Goal: Task Accomplishment & Management: Manage account settings

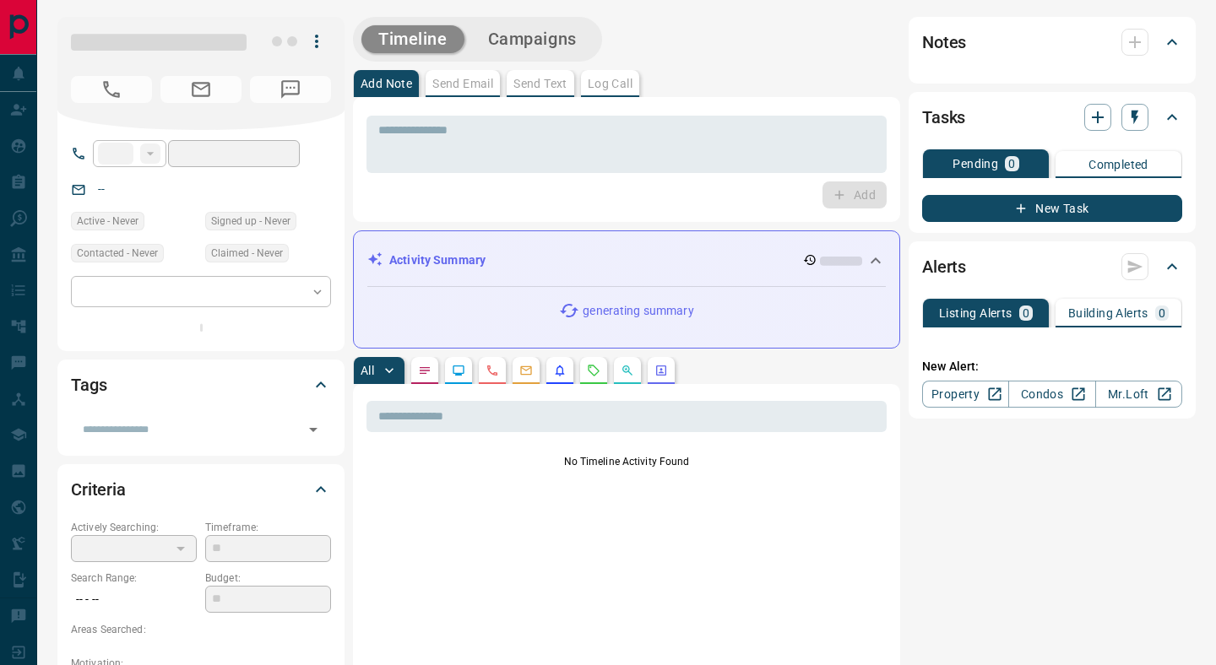
type input "**"
type input "**********"
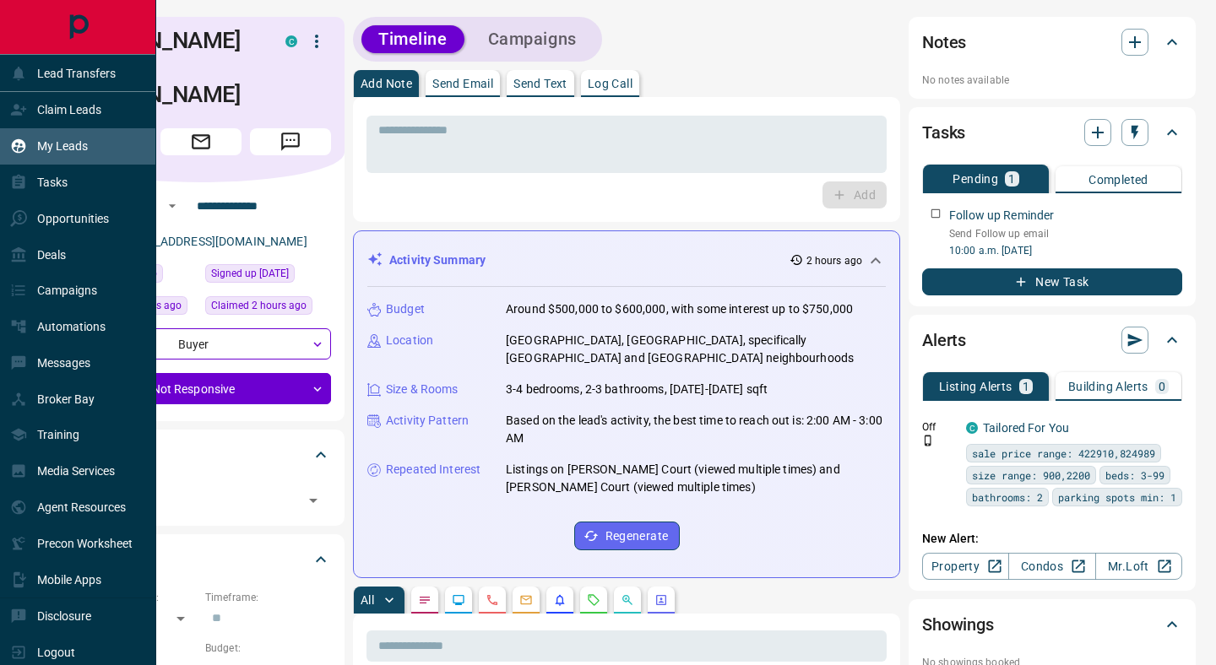
click at [53, 145] on p "My Leads" at bounding box center [62, 146] width 51 height 14
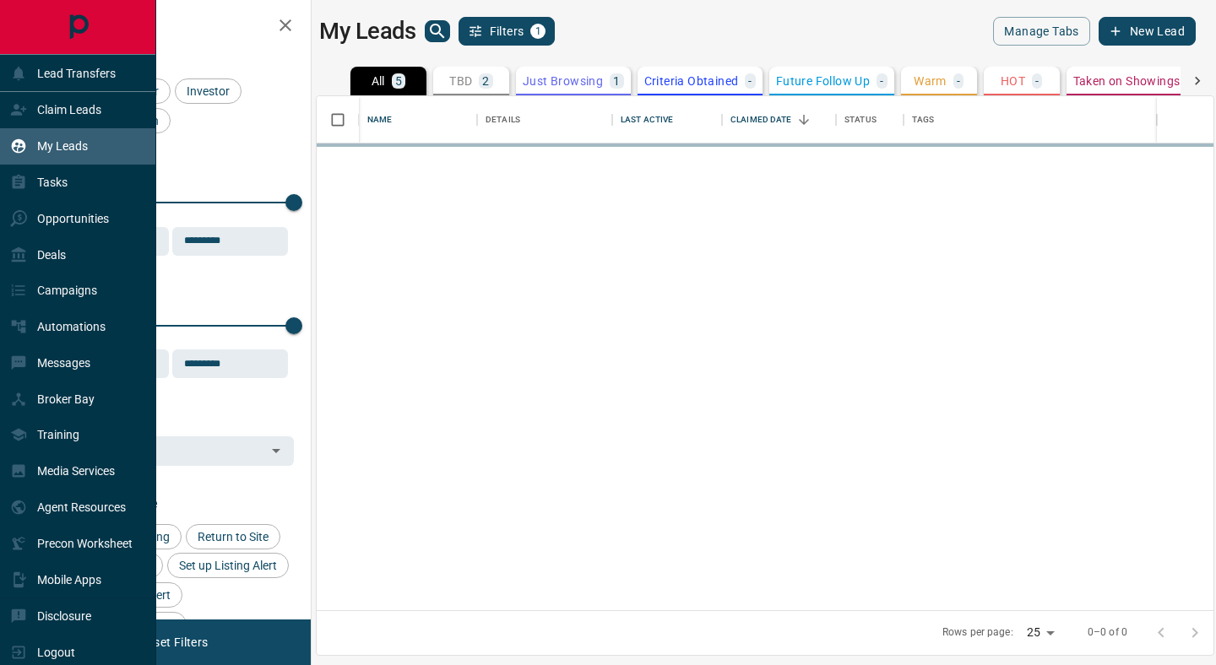
scroll to position [514, 897]
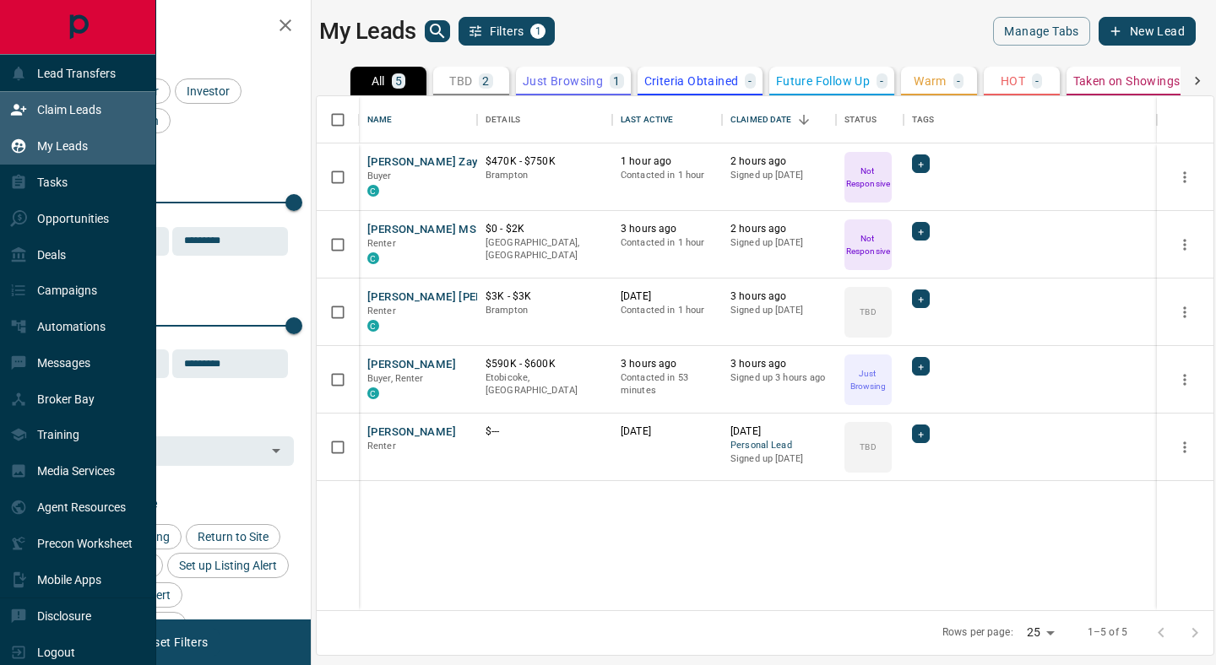
click at [66, 120] on div "Claim Leads" at bounding box center [55, 110] width 91 height 28
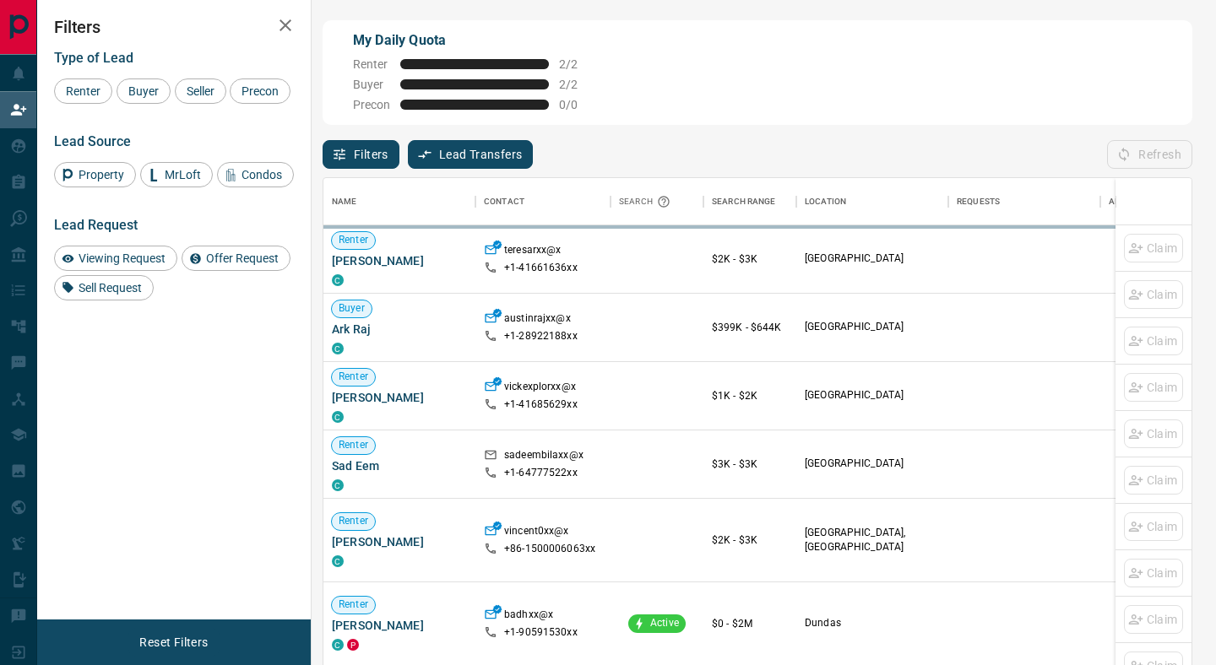
scroll to position [505, 868]
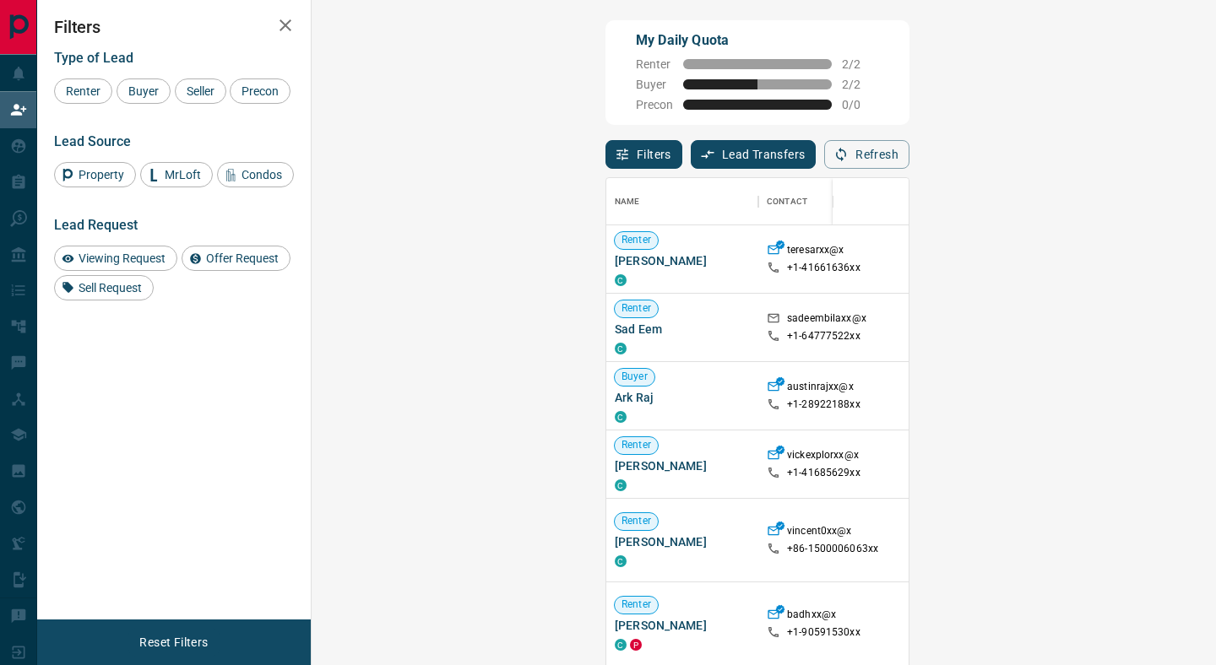
scroll to position [505, 868]
click at [84, 94] on span "Renter" at bounding box center [83, 91] width 46 height 14
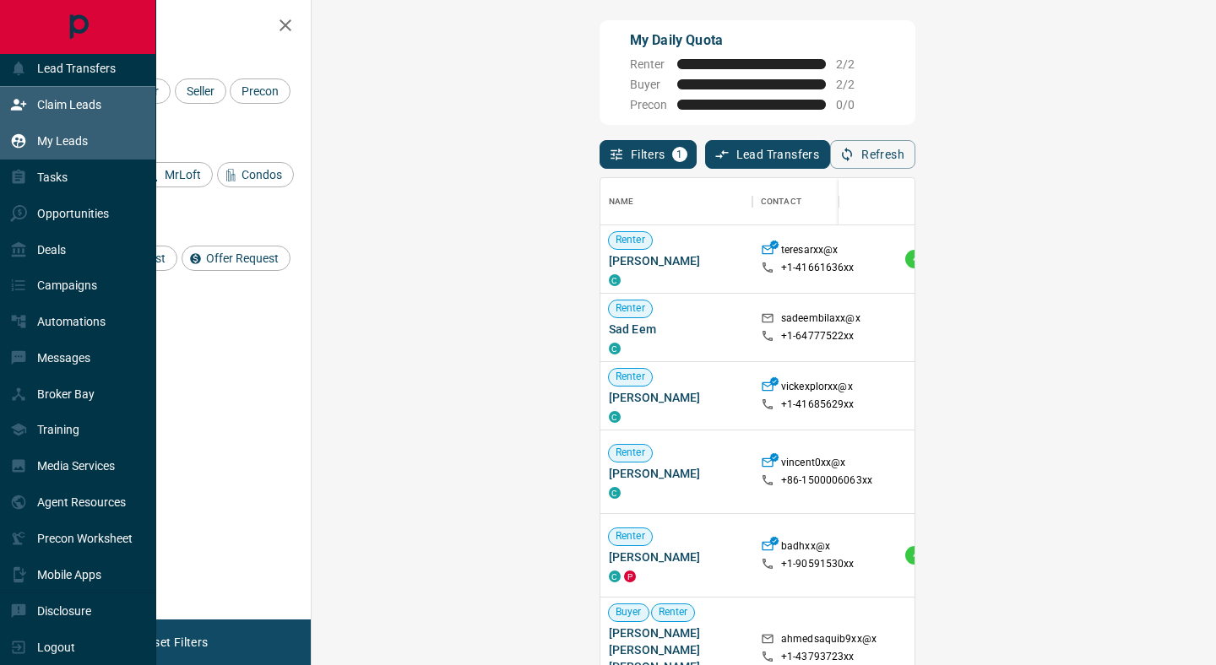
click at [61, 139] on p "My Leads" at bounding box center [62, 141] width 51 height 14
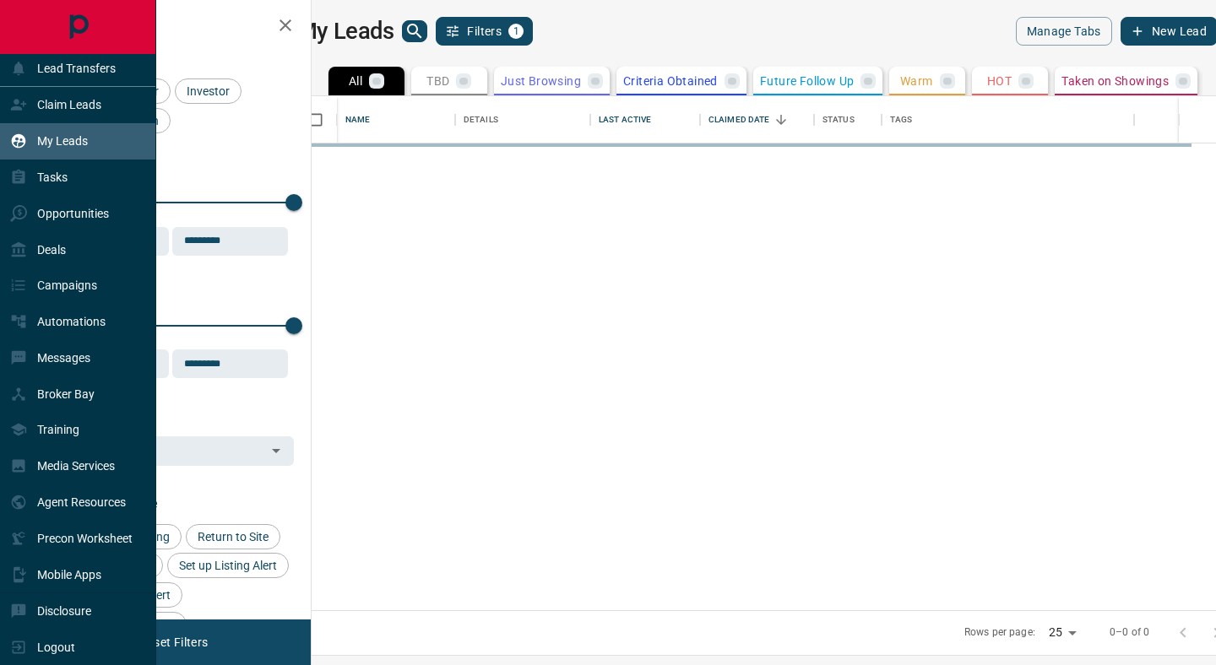
scroll to position [514, 897]
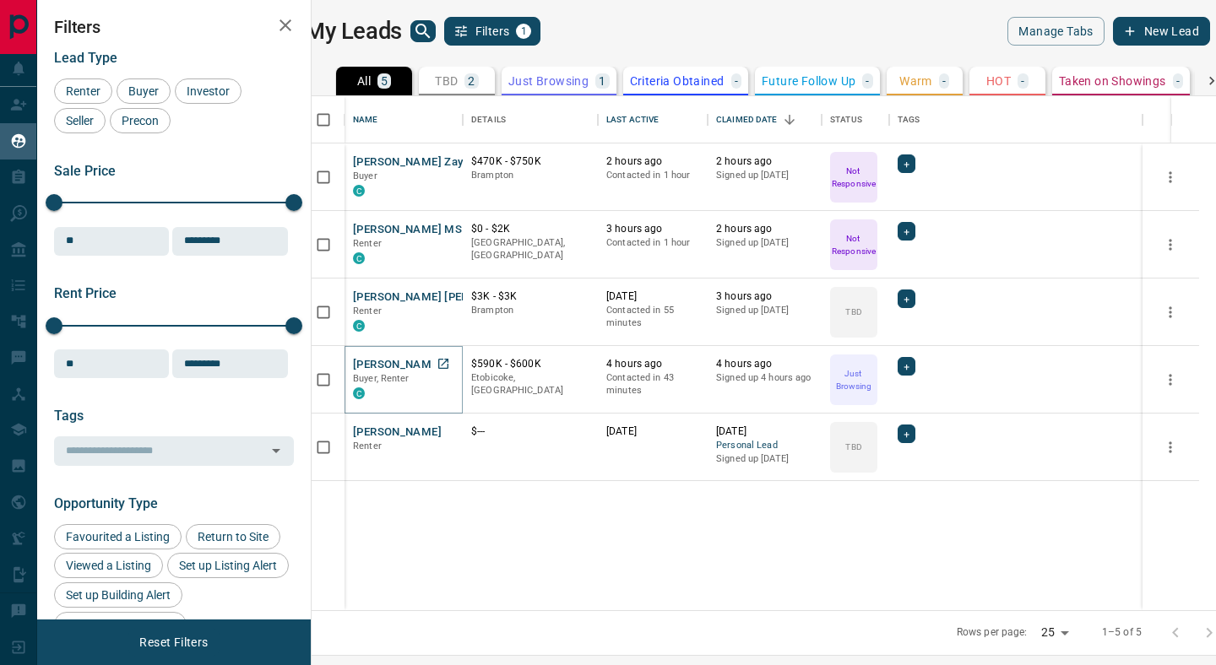
click at [425, 363] on button "[PERSON_NAME]" at bounding box center [397, 365] width 89 height 16
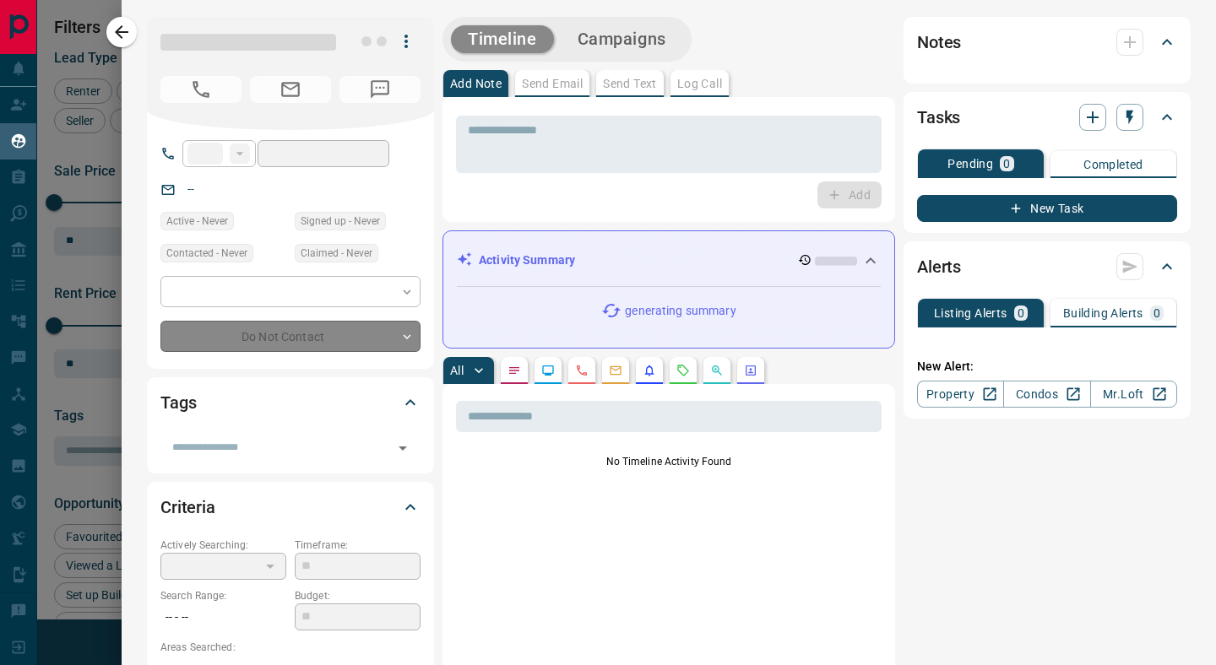
type input "**"
type input "**********"
type input "*"
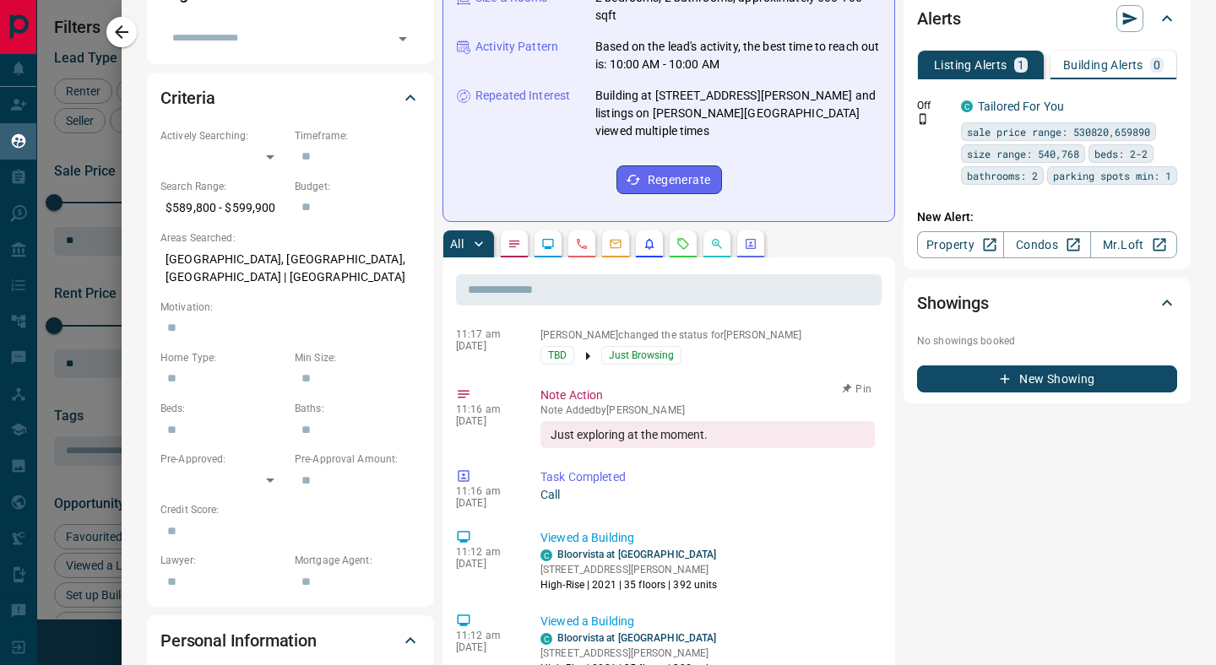
scroll to position [566, 0]
click at [646, 230] on button "button" at bounding box center [649, 243] width 27 height 27
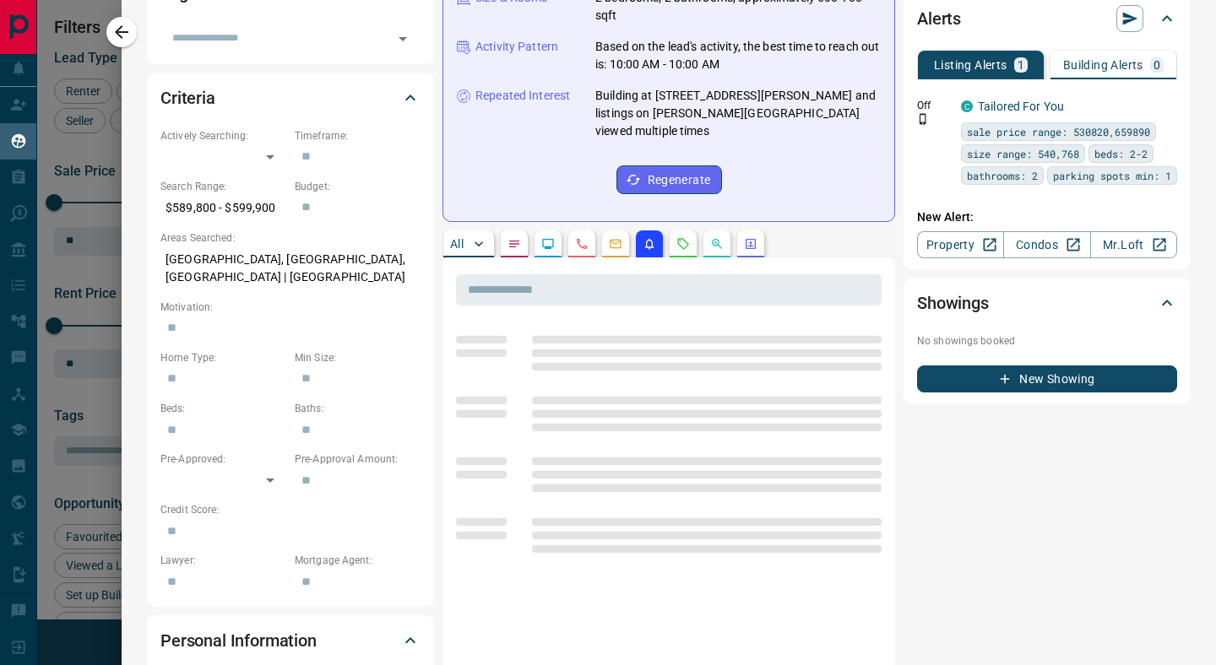
scroll to position [0, 0]
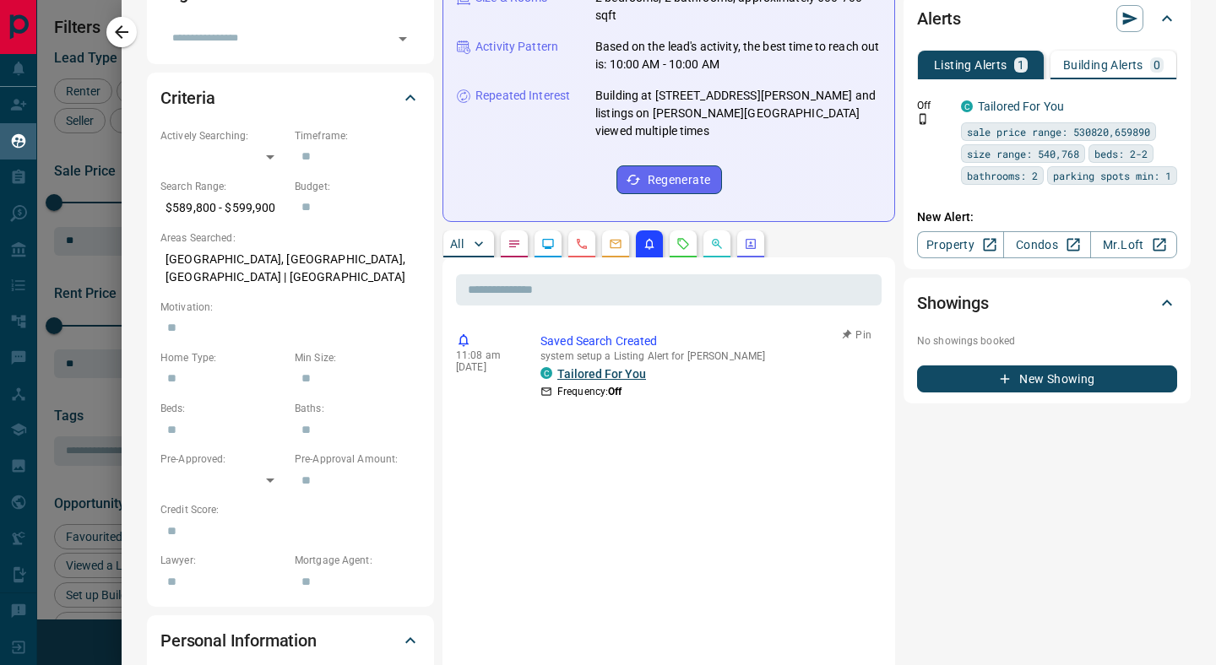
click at [583, 367] on link "Tailored For You" at bounding box center [601, 374] width 89 height 14
click at [121, 38] on icon "button" at bounding box center [122, 32] width 14 height 14
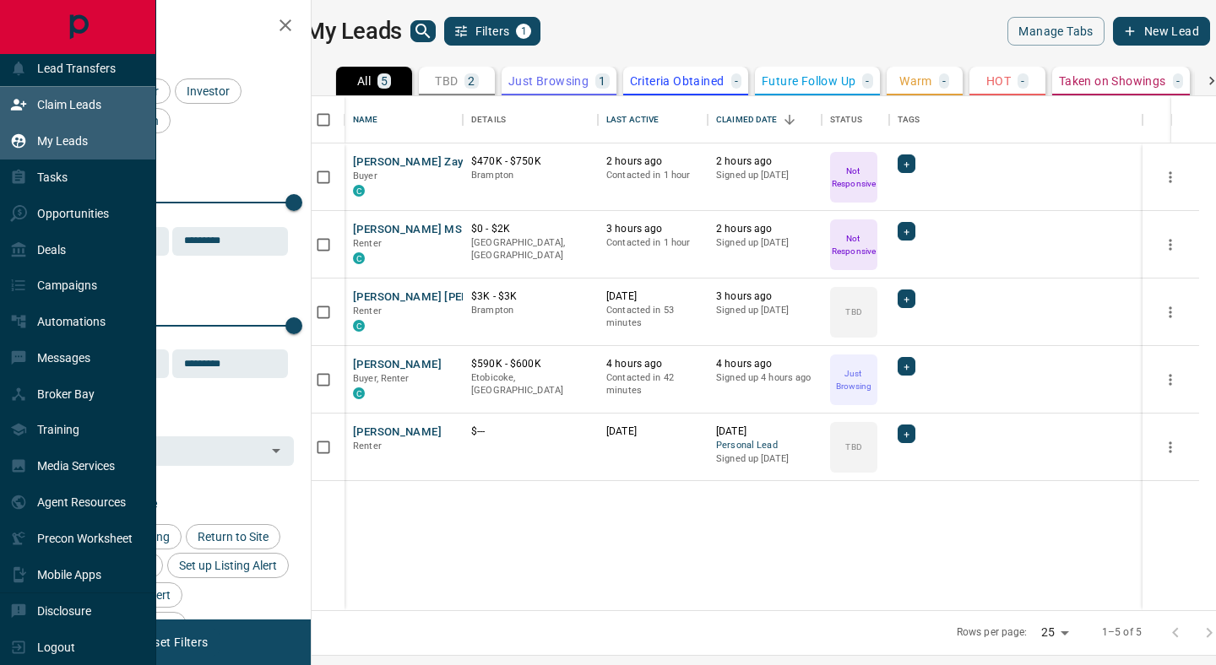
click at [59, 111] on p "Claim Leads" at bounding box center [69, 105] width 64 height 14
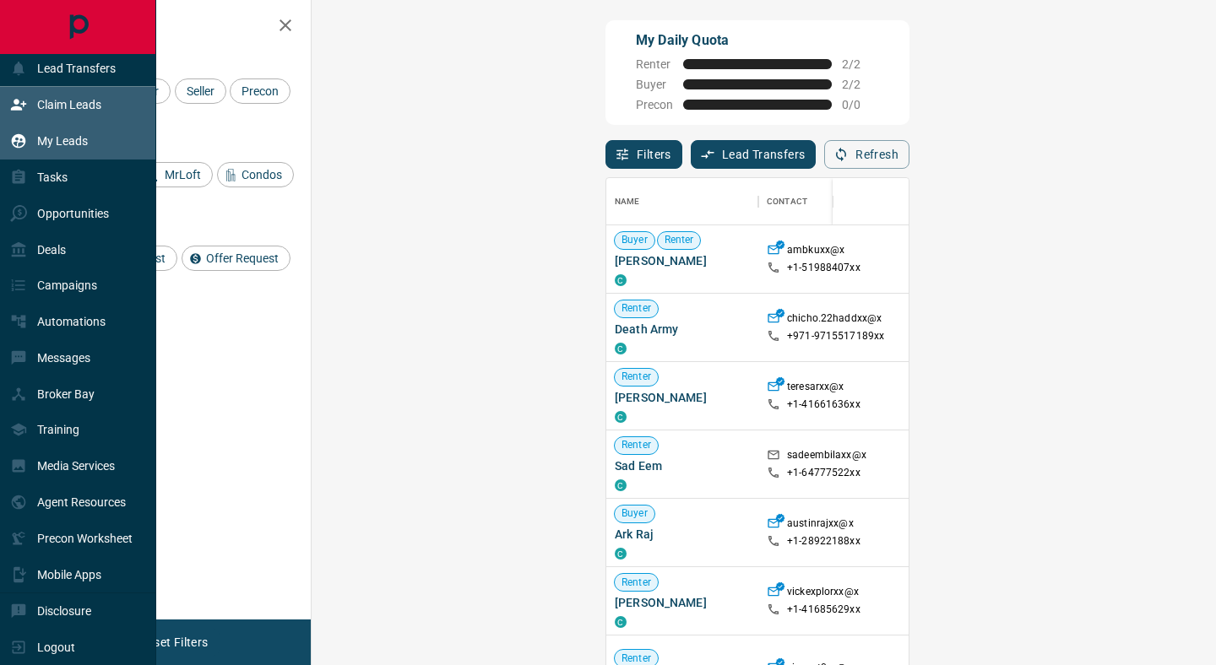
click at [65, 144] on p "My Leads" at bounding box center [62, 141] width 51 height 14
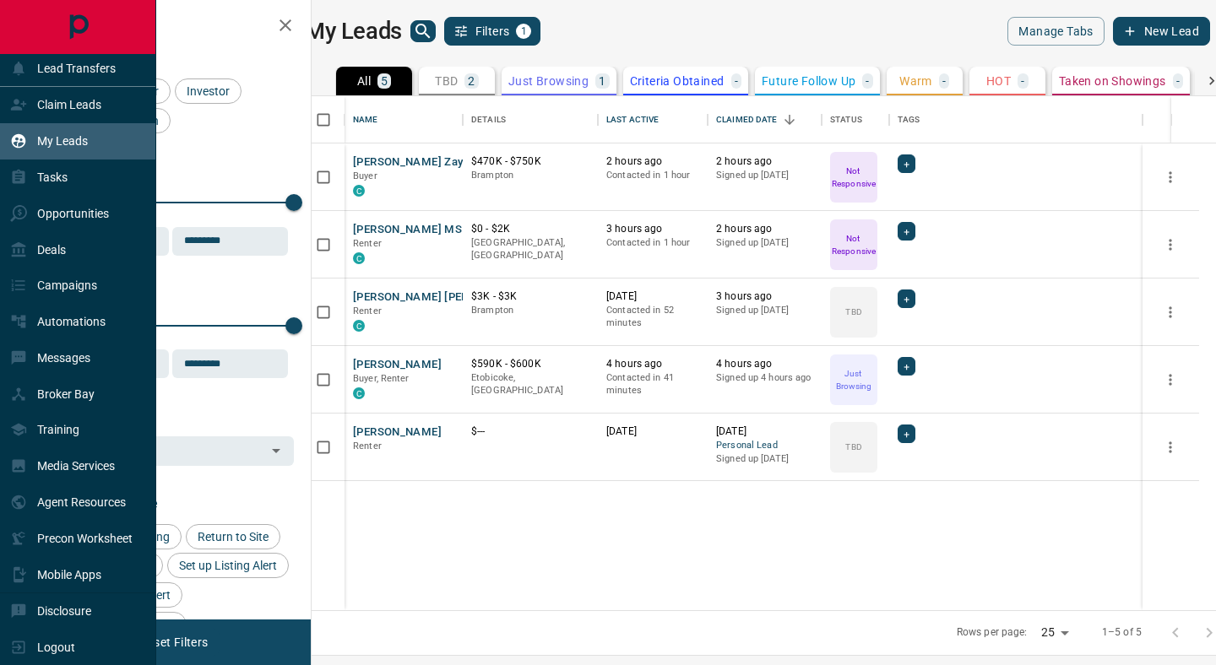
scroll to position [514, 897]
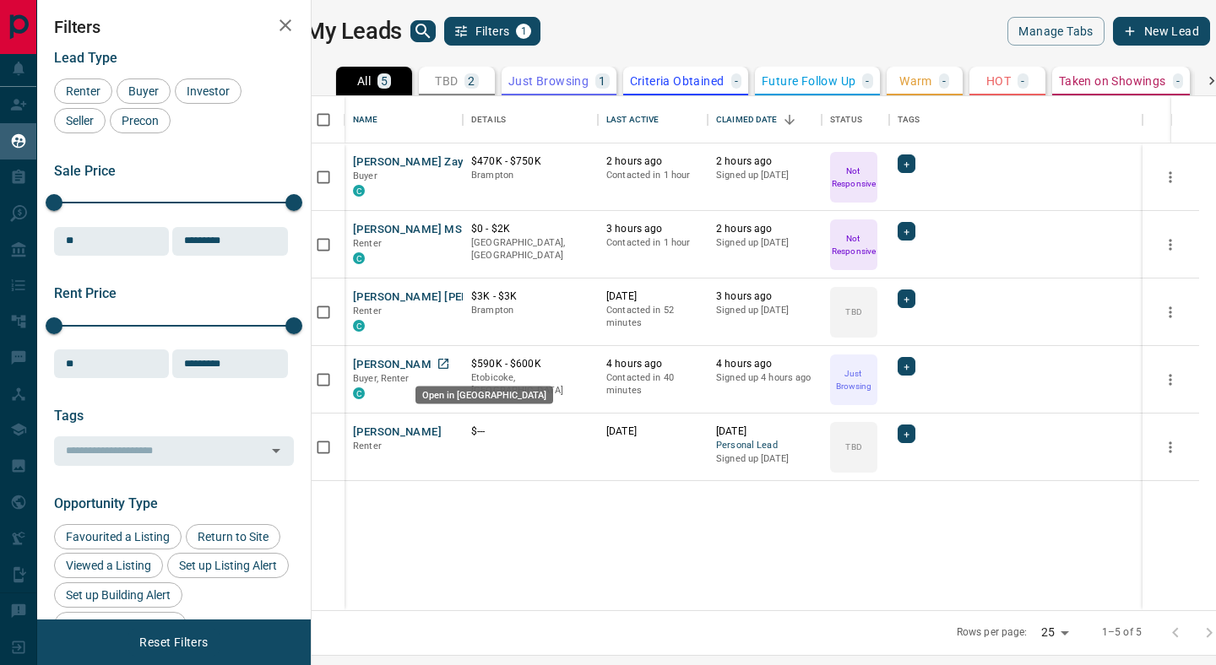
click at [450, 366] on icon "Open in New Tab" at bounding box center [443, 364] width 14 height 14
click at [431, 161] on button "[PERSON_NAME] Zayn [PERSON_NAME]" at bounding box center [457, 162] width 208 height 16
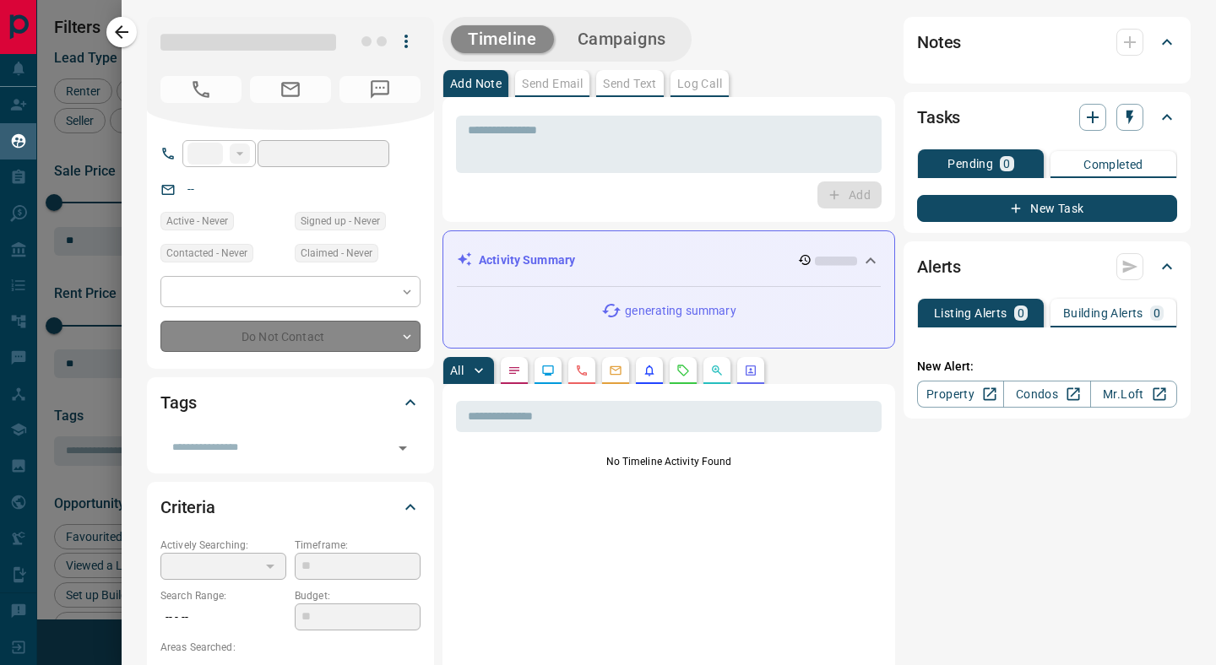
type input "**"
type input "**********"
type input "*"
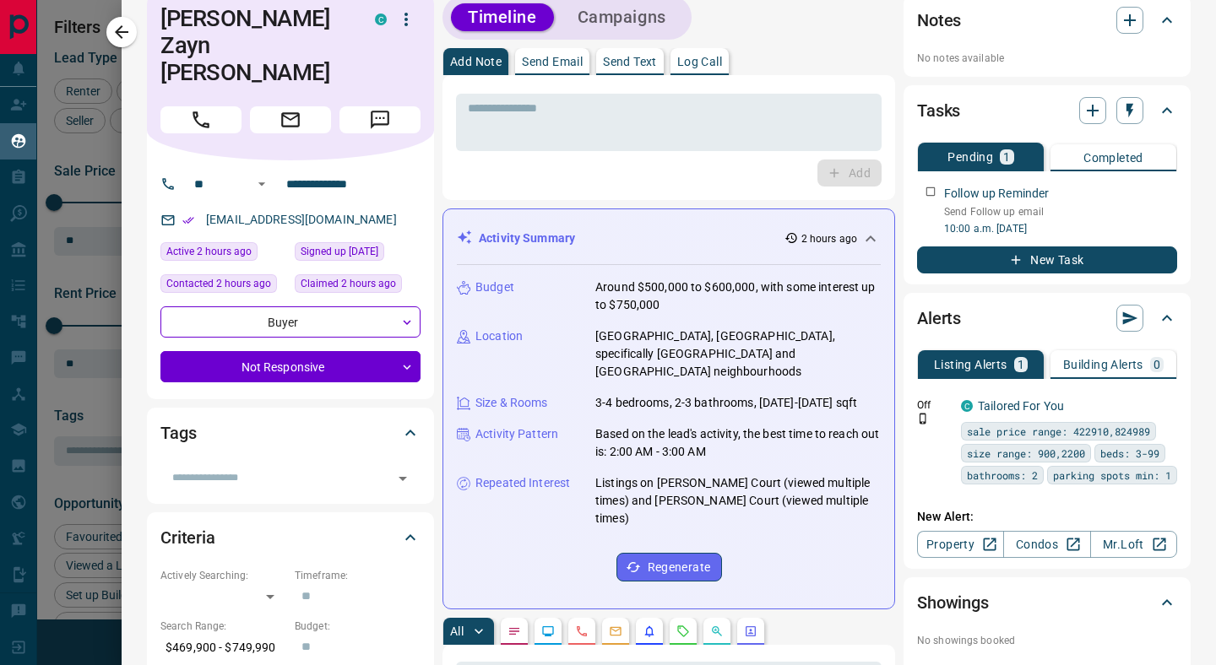
scroll to position [0, 0]
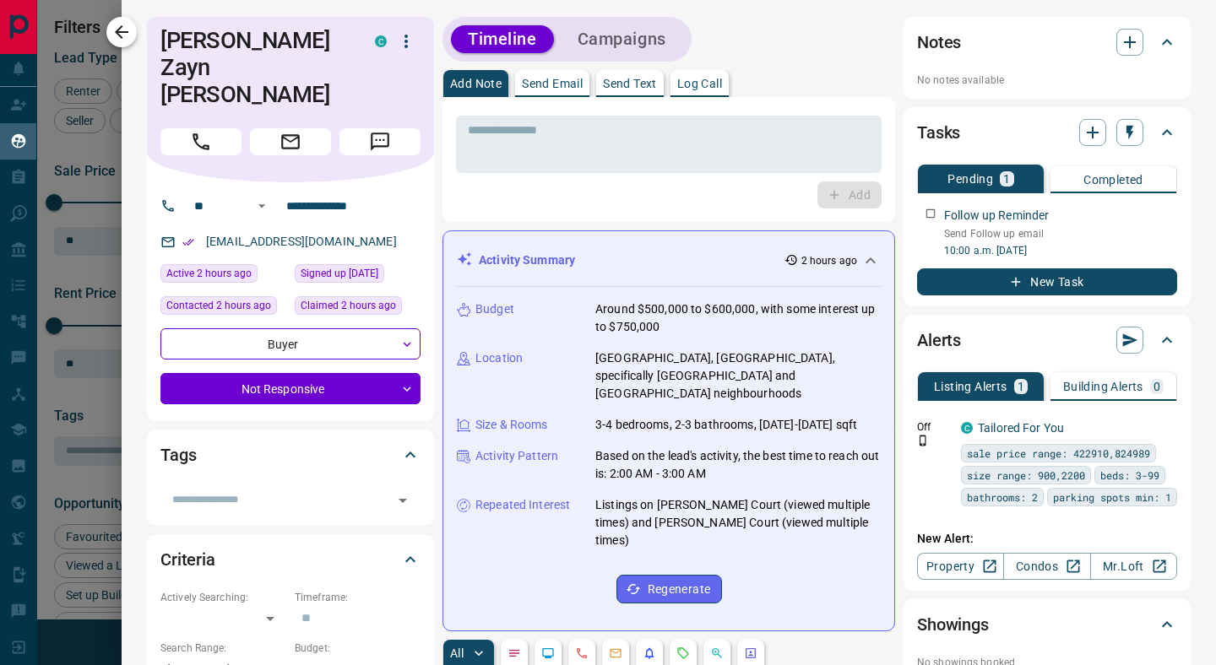
click at [122, 35] on icon "button" at bounding box center [121, 32] width 20 height 20
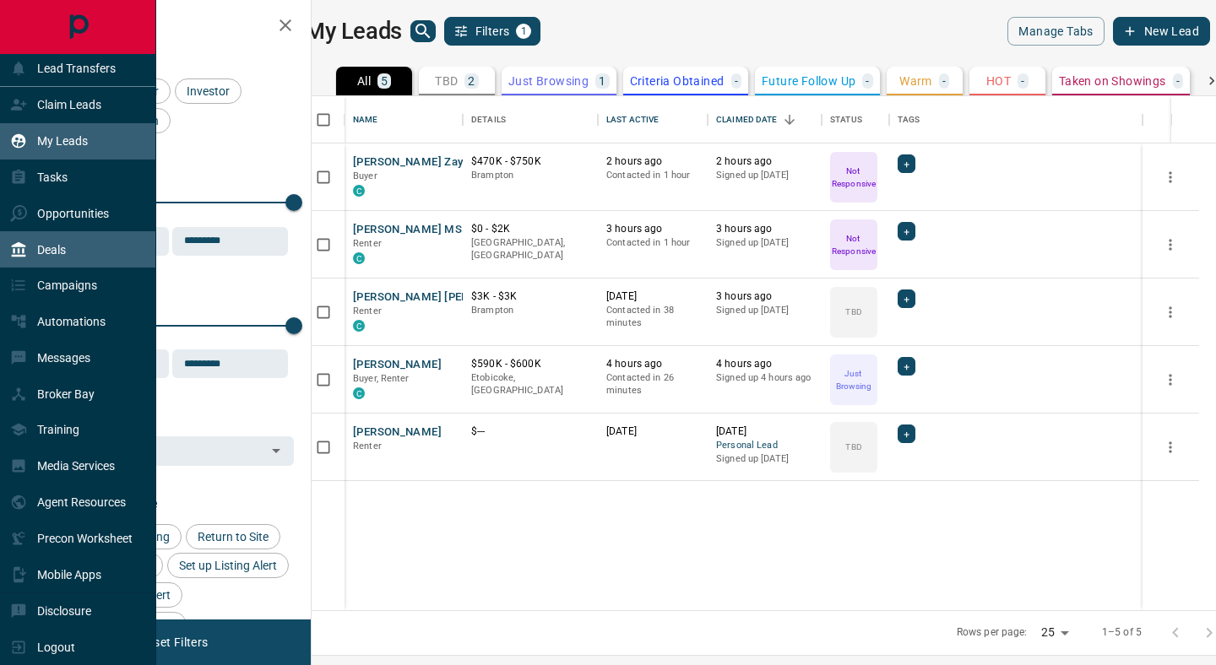
click at [65, 251] on p "Deals" at bounding box center [51, 250] width 29 height 14
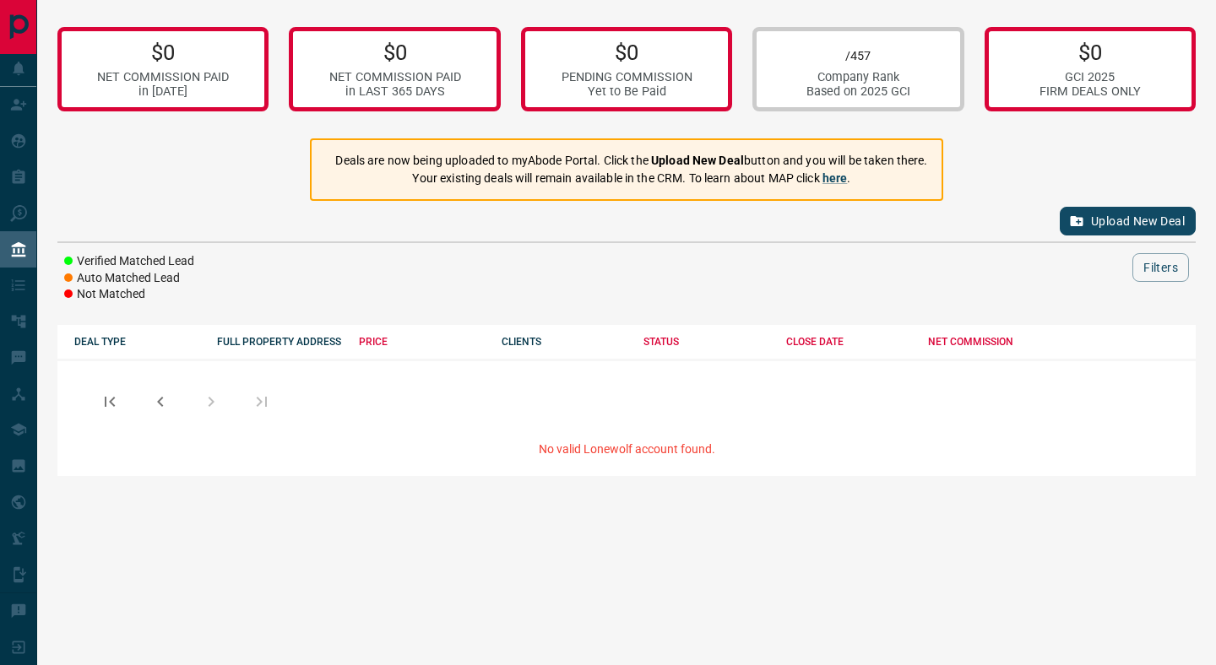
click at [1121, 217] on button "Upload New Deal" at bounding box center [1127, 221] width 136 height 29
